Goal: Task Accomplishment & Management: Manage account settings

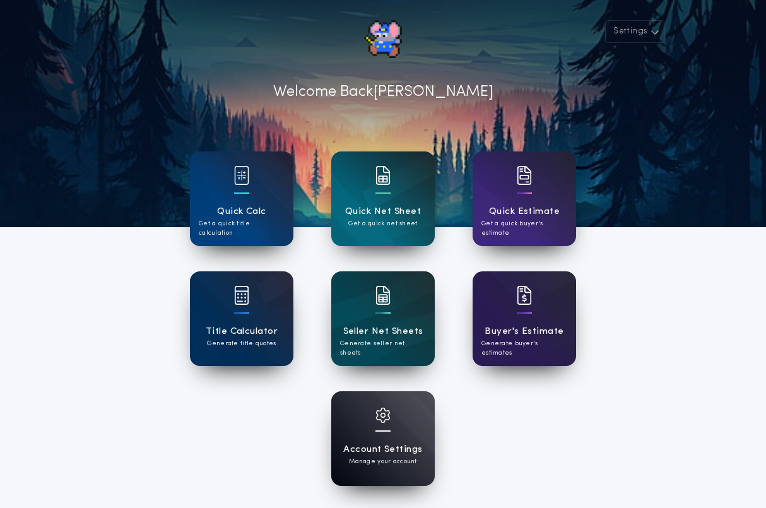
click at [413, 435] on div "Account Settings Manage your account" at bounding box center [382, 438] width 103 height 95
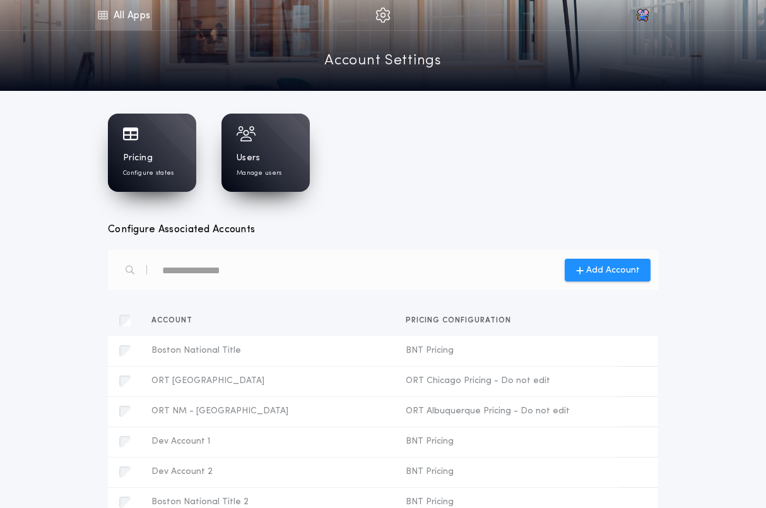
click at [126, 13] on link "All Apps" at bounding box center [123, 15] width 57 height 30
